Goal: Task Accomplishment & Management: Manage account settings

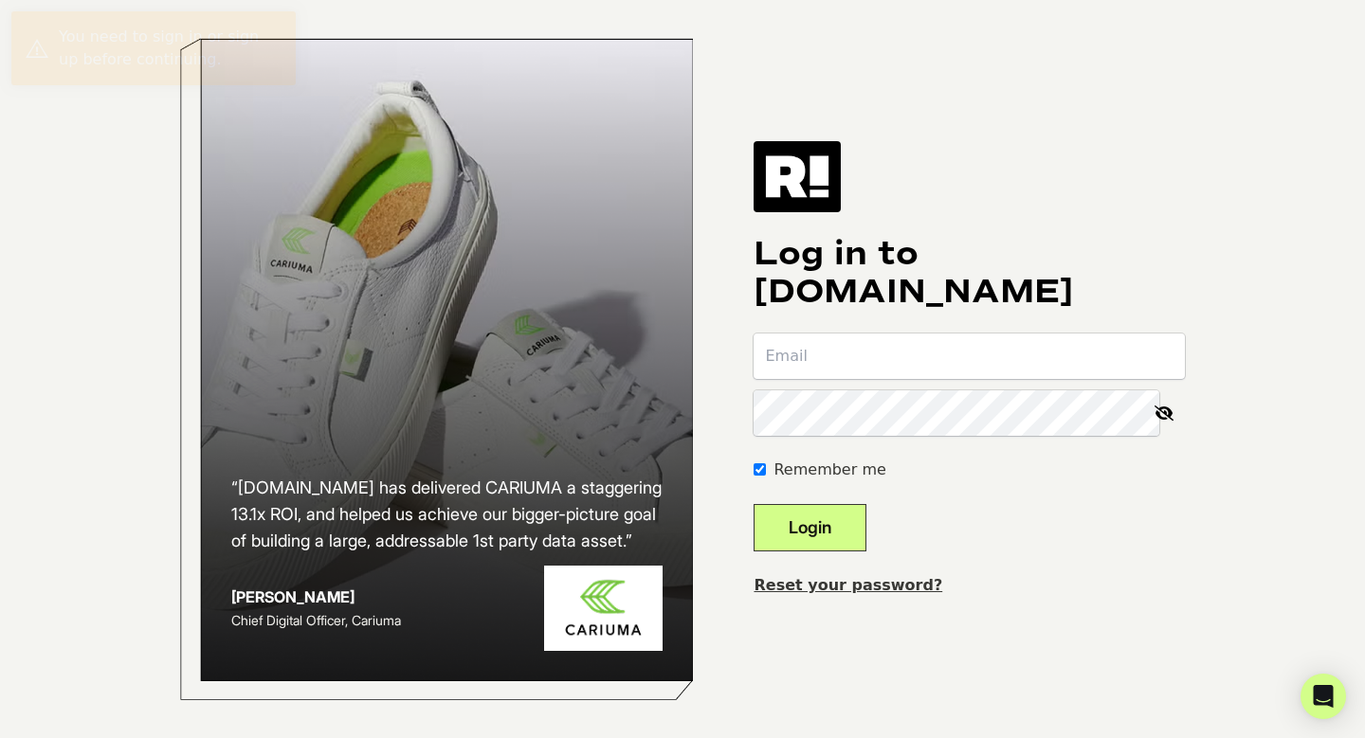
paste input "christina@qclothier.com"
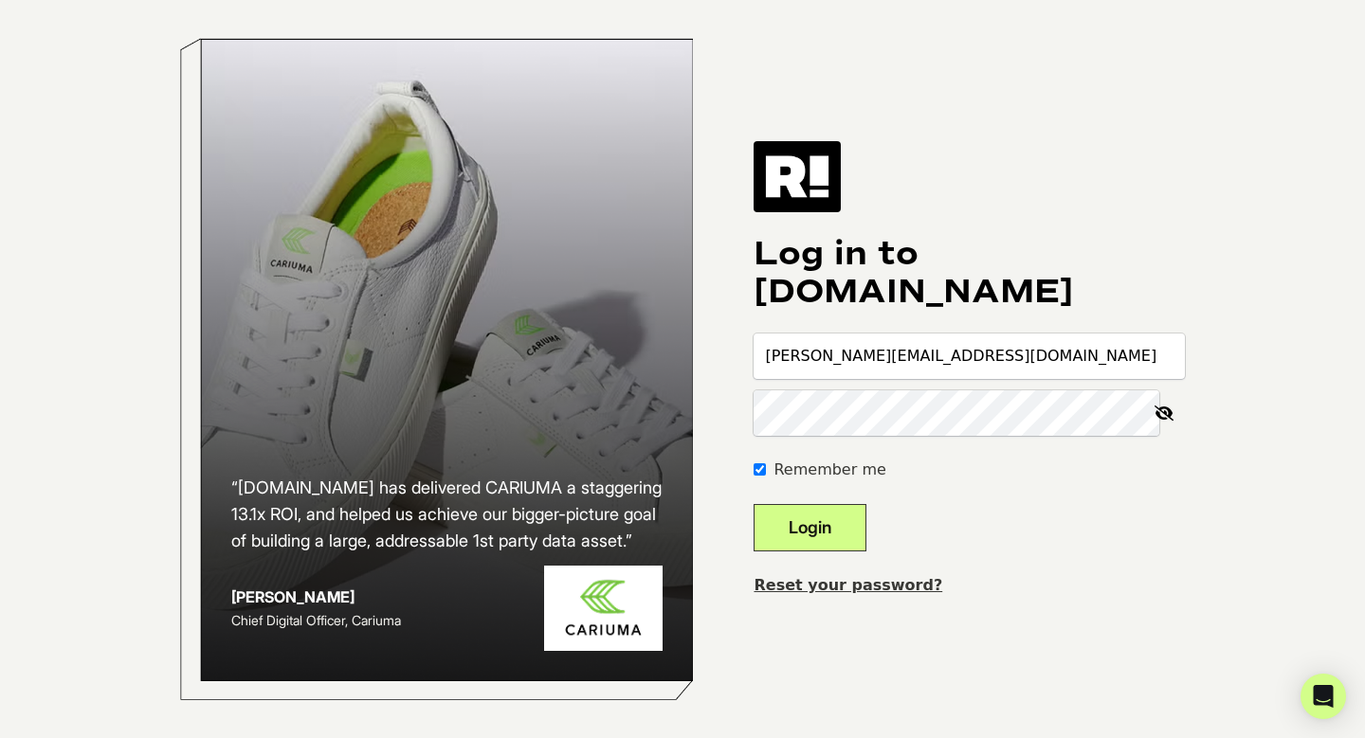
type input "christina@qclothier.com"
click at [866, 526] on button "Login" at bounding box center [809, 527] width 113 height 47
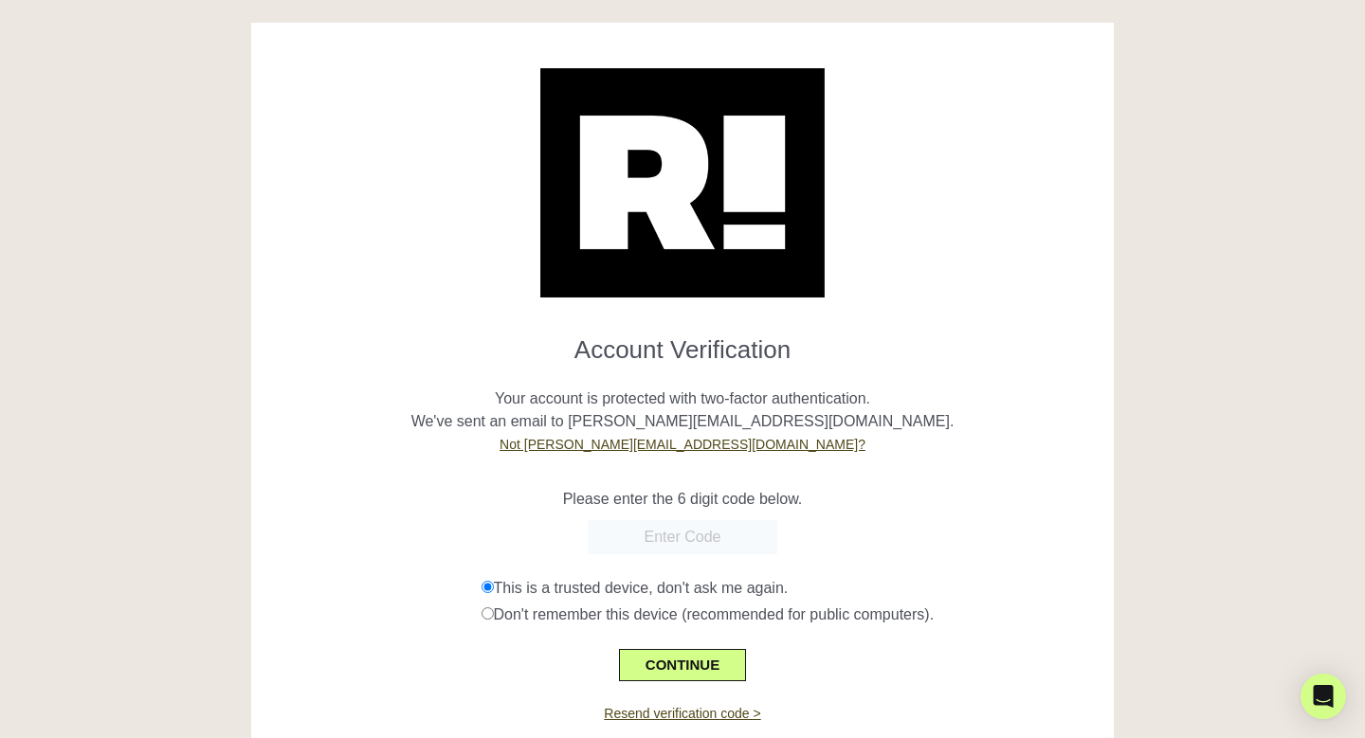
scroll to position [60, 0]
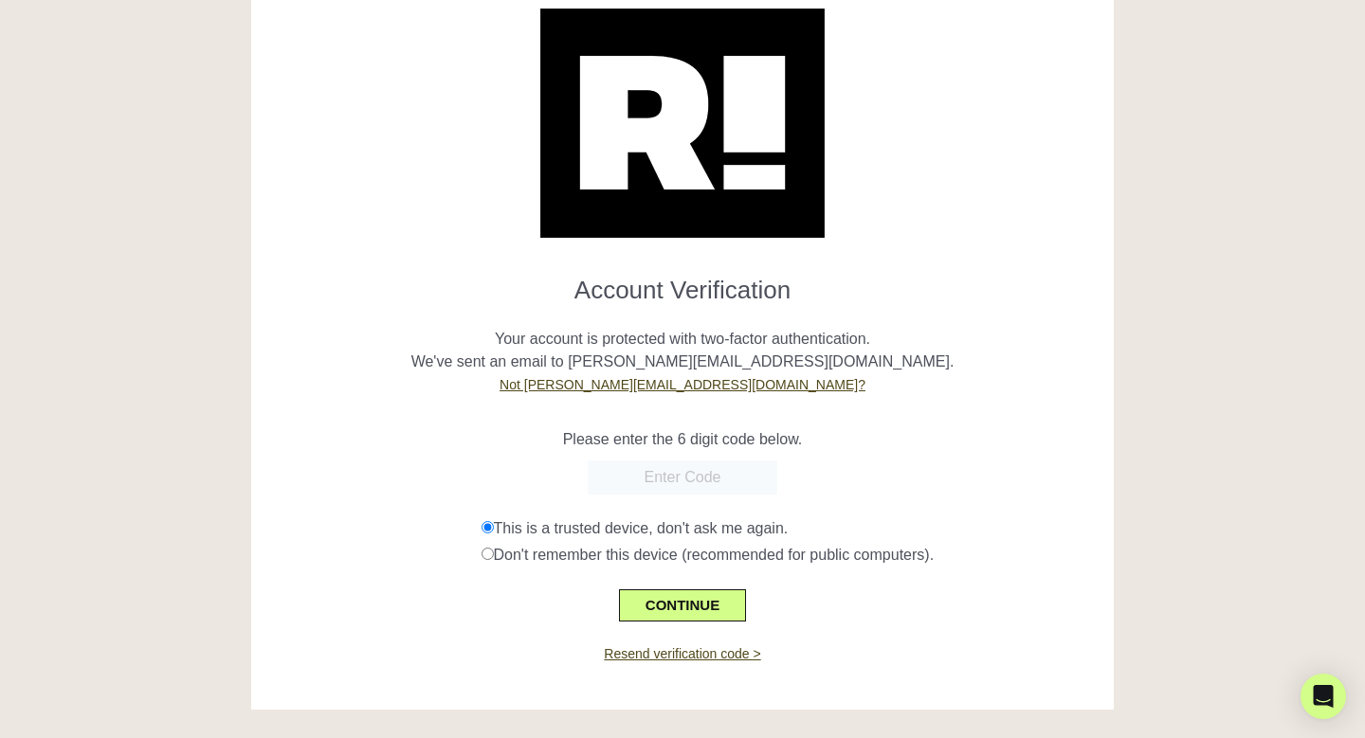
click at [728, 462] on input "text" at bounding box center [683, 478] width 190 height 34
click at [721, 387] on link "Not [PERSON_NAME][EMAIL_ADDRESS][DOMAIN_NAME]?" at bounding box center [682, 384] width 366 height 15
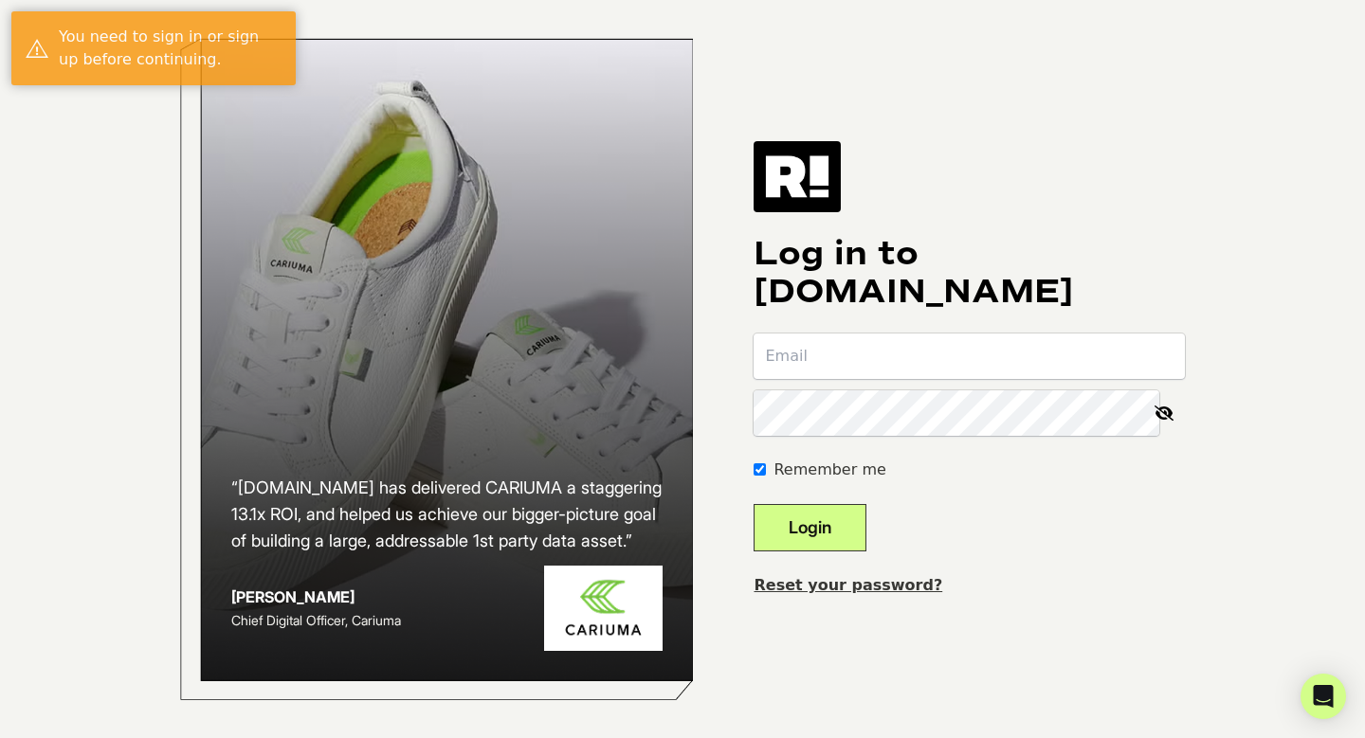
type input "christina@qclothier.com"
click at [860, 541] on button "Login" at bounding box center [809, 527] width 113 height 47
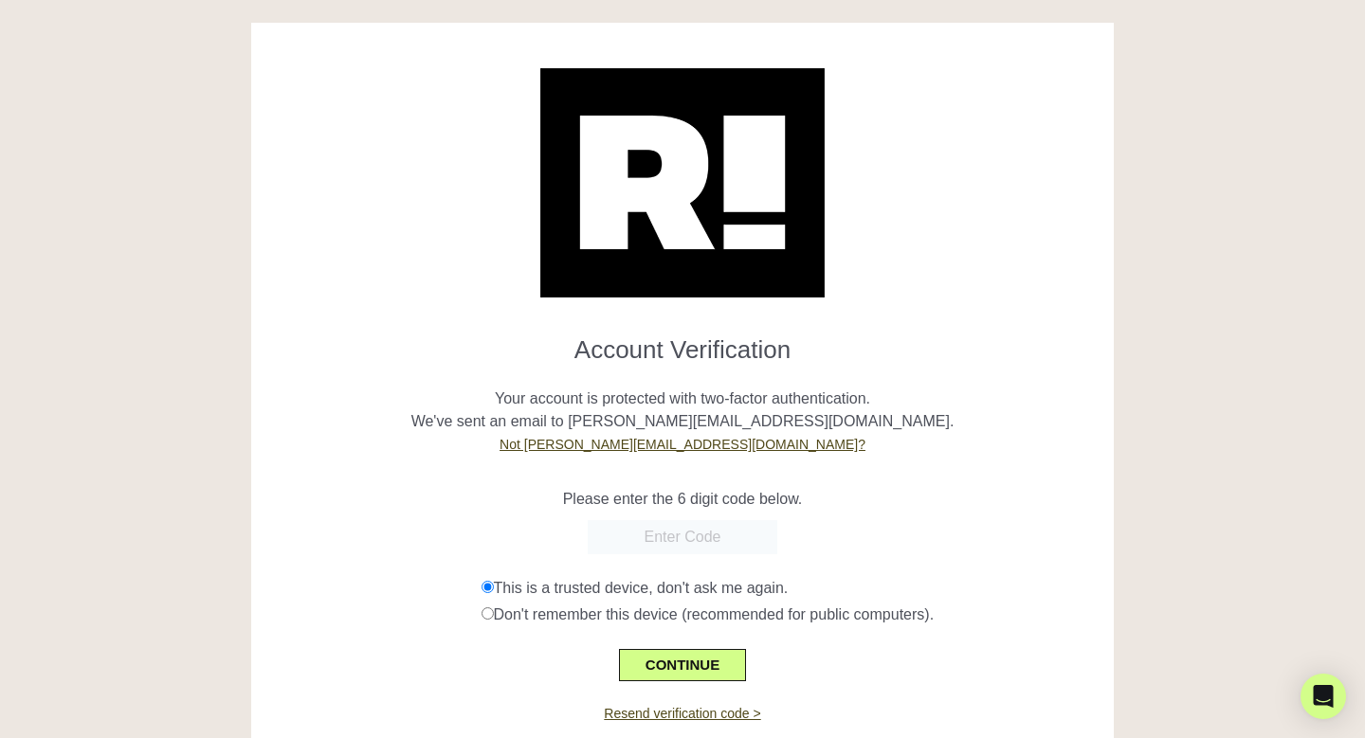
scroll to position [60, 0]
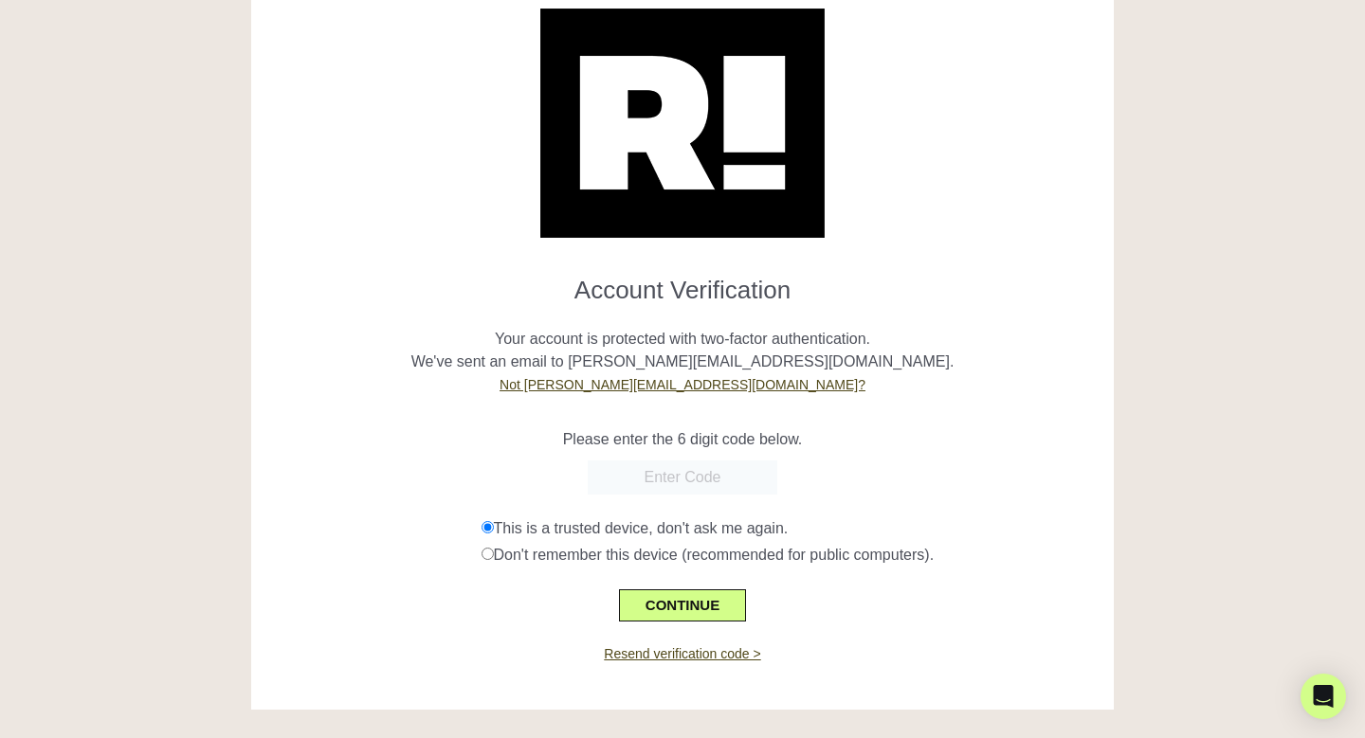
click at [679, 480] on input "text" at bounding box center [683, 478] width 190 height 34
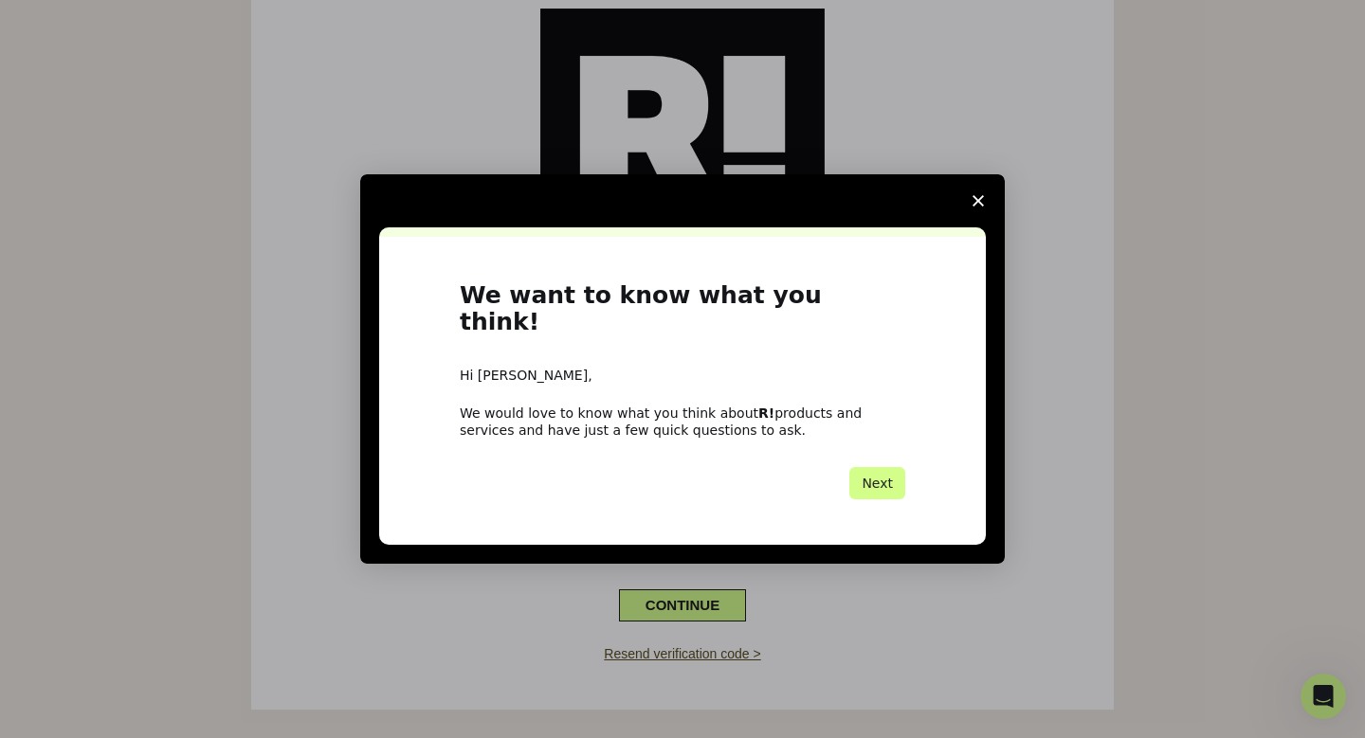
scroll to position [0, 0]
click at [981, 207] on icon "Close survey" at bounding box center [977, 200] width 11 height 11
